Goal: Find specific page/section: Find specific page/section

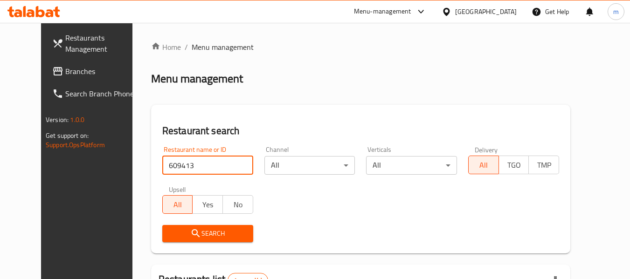
scroll to position [129, 0]
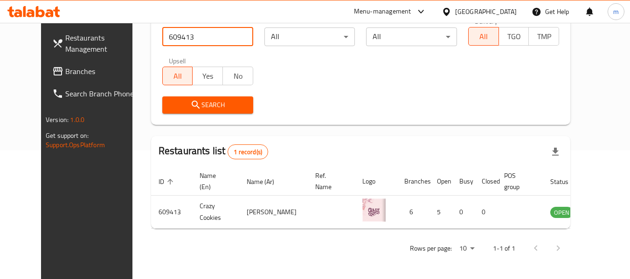
click at [65, 75] on span "Branches" at bounding box center [102, 71] width 74 height 11
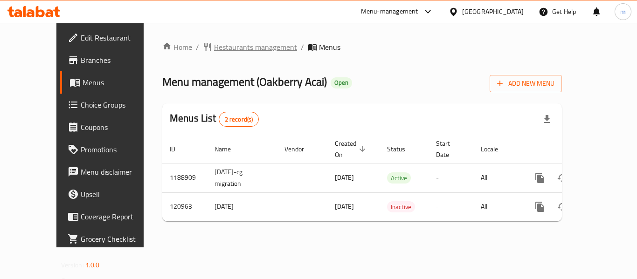
click at [222, 48] on span "Restaurants management" at bounding box center [255, 47] width 83 height 11
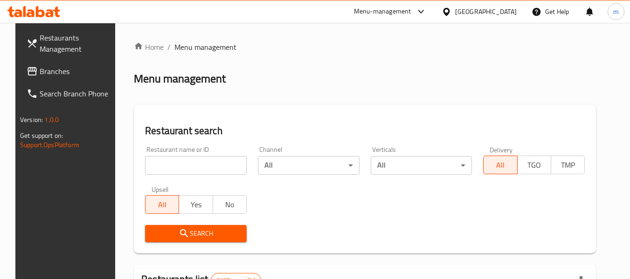
click at [202, 169] on input "search" at bounding box center [196, 165] width 102 height 19
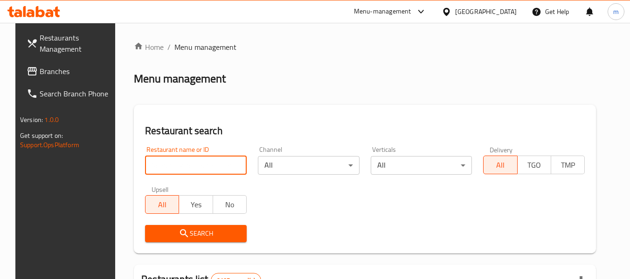
paste input "607133"
type input "607133"
